Goal: Go to known website: Access a specific website the user already knows

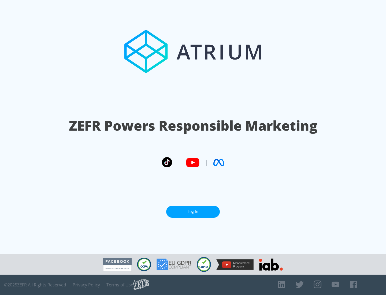
click at [193, 209] on link "Log In" at bounding box center [193, 212] width 54 height 12
